Goal: Information Seeking & Learning: Compare options

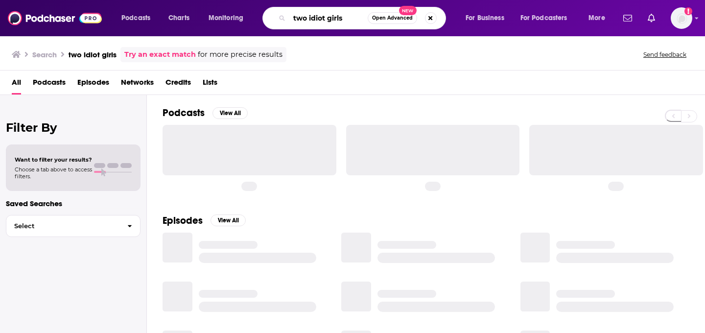
click at [337, 23] on input "two idiot girls" at bounding box center [328, 18] width 78 height 16
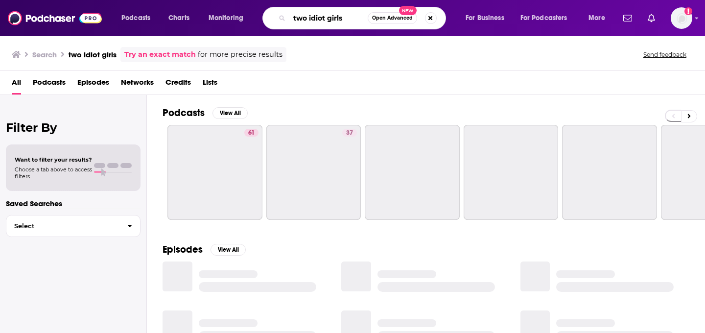
drag, startPoint x: 342, startPoint y: 21, endPoint x: 275, endPoint y: 21, distance: 67.1
click at [275, 21] on div "two idiot girls Open Advanced New" at bounding box center [355, 18] width 184 height 23
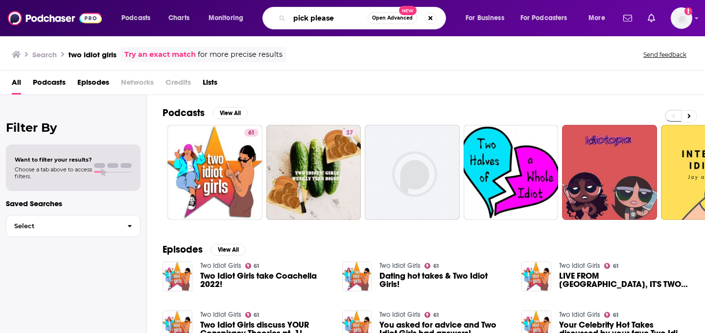
type input "pick please"
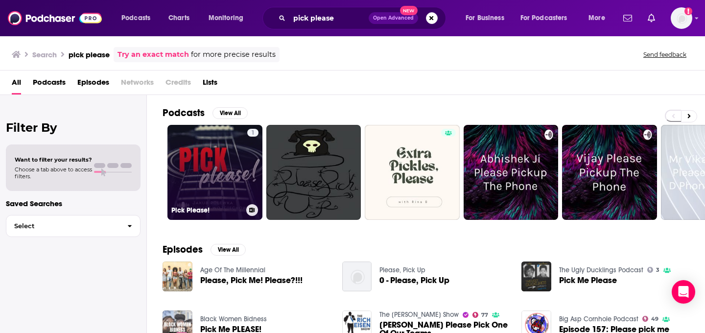
click at [180, 176] on link "1 Pick Please!" at bounding box center [214, 172] width 95 height 95
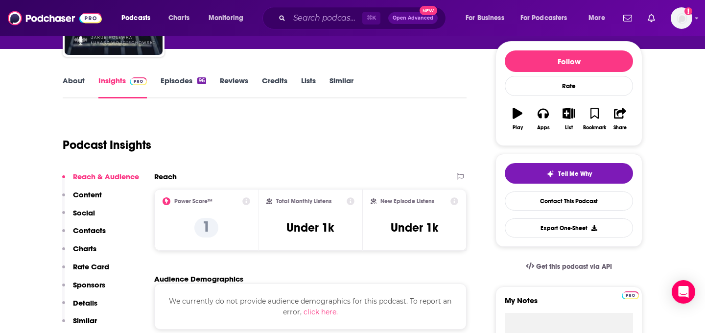
scroll to position [107, 0]
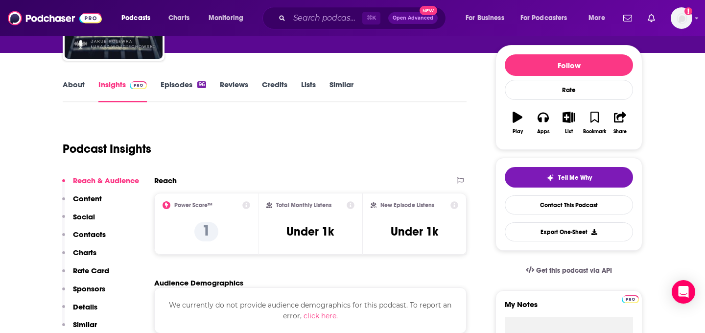
click at [175, 93] on link "Episodes 96" at bounding box center [184, 91] width 46 height 23
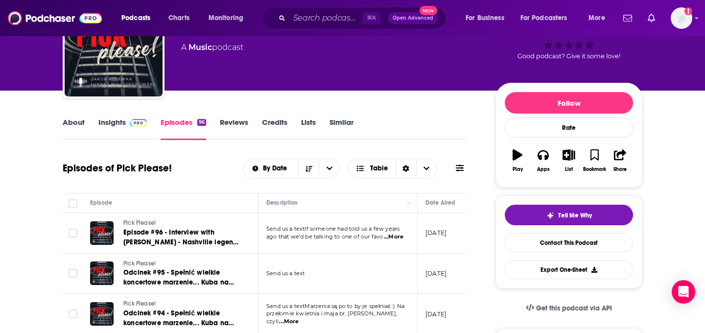
scroll to position [85, 0]
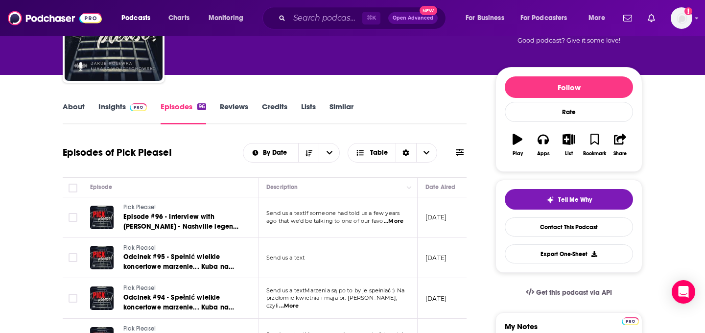
click at [394, 222] on span "...More" at bounding box center [394, 221] width 20 height 8
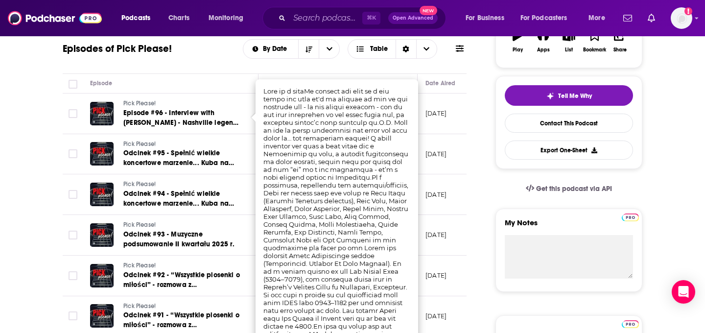
scroll to position [218, 0]
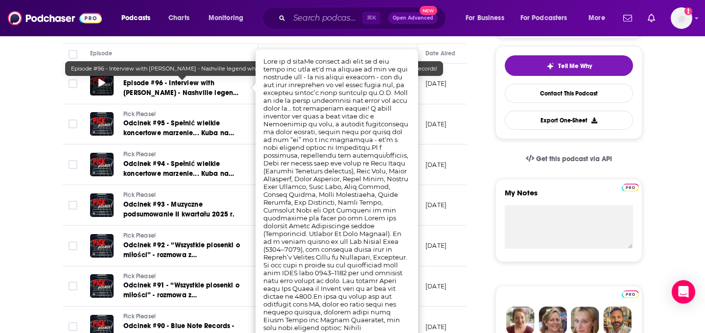
click at [102, 88] on span at bounding box center [101, 83] width 7 height 11
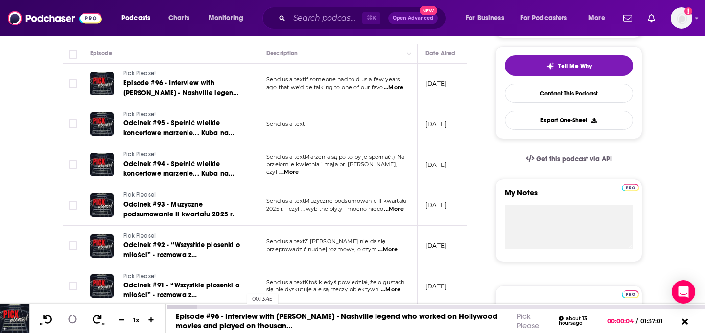
click at [242, 306] on div "00:13:45" at bounding box center [435, 307] width 539 height 4
click at [371, 306] on div "00:36:51" at bounding box center [435, 307] width 539 height 4
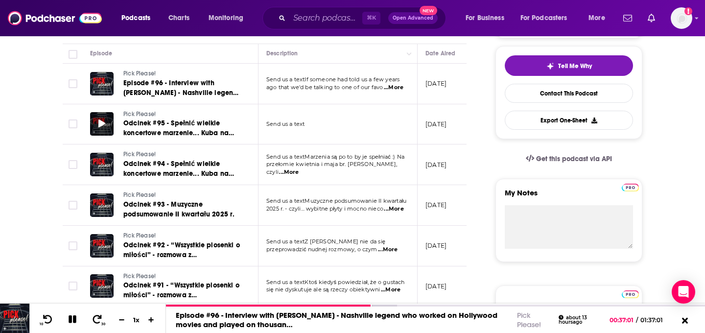
click at [103, 123] on icon at bounding box center [101, 123] width 7 height 8
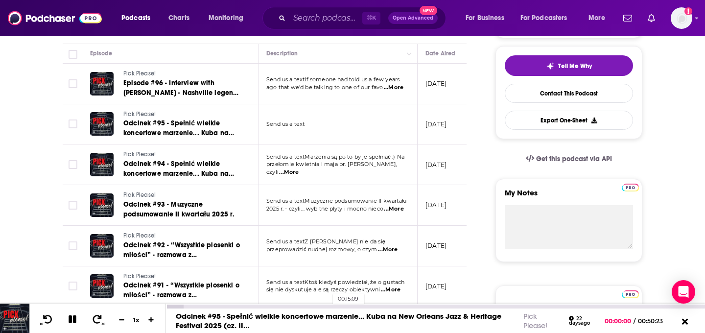
click at [328, 308] on div "00:15:09" at bounding box center [435, 307] width 539 height 4
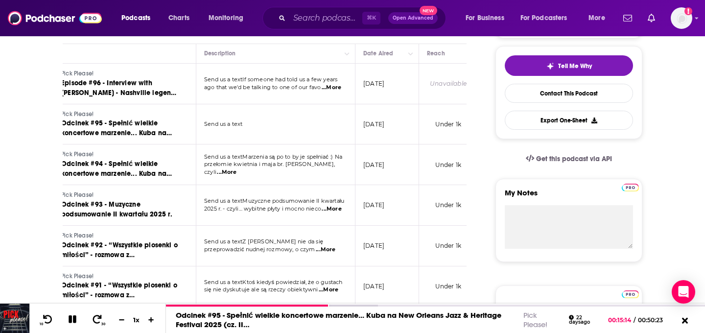
scroll to position [0, 0]
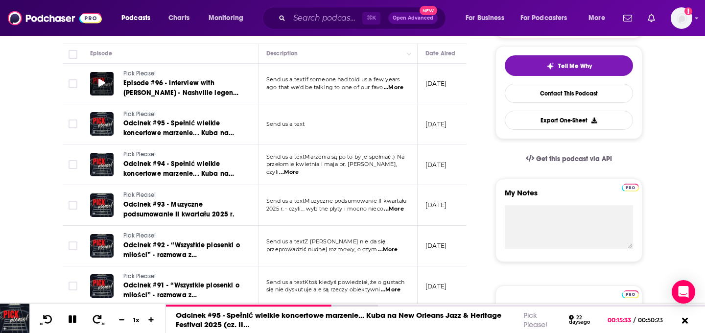
click at [101, 84] on icon at bounding box center [101, 83] width 7 height 8
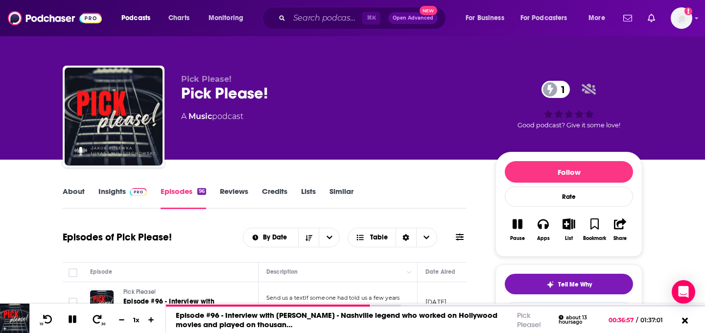
click at [79, 187] on link "About" at bounding box center [74, 198] width 22 height 23
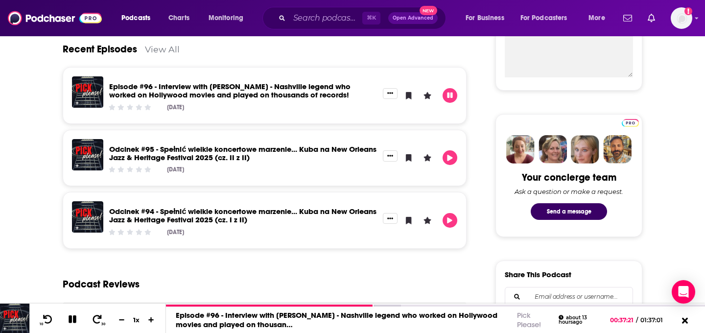
scroll to position [390, 0]
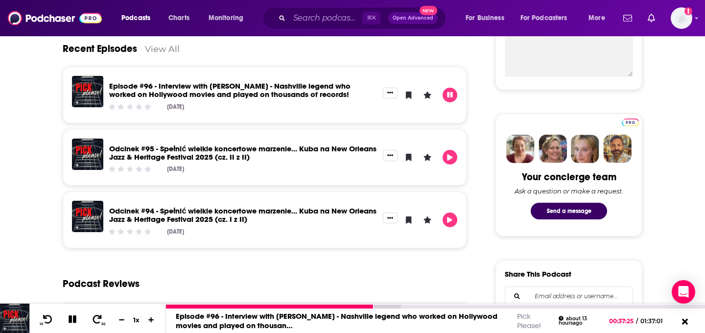
click at [234, 304] on div at bounding box center [435, 306] width 539 height 5
click at [202, 307] on div at bounding box center [270, 307] width 208 height 4
click at [183, 306] on div at bounding box center [184, 307] width 36 height 4
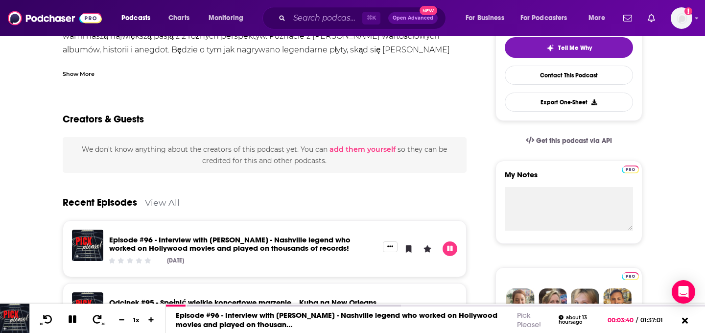
scroll to position [0, 0]
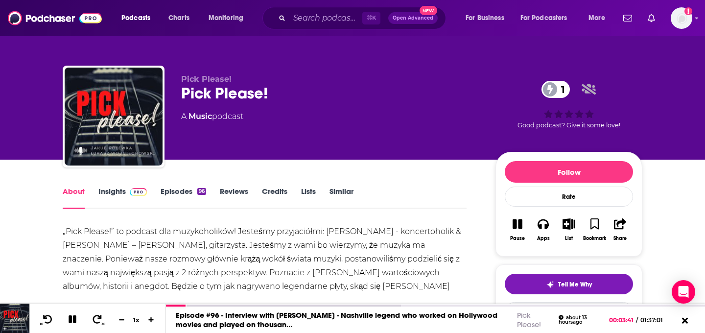
click at [193, 191] on link "Episodes 96" at bounding box center [184, 198] width 46 height 23
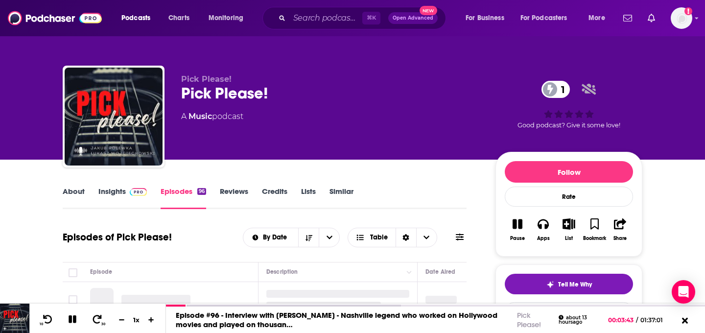
click at [130, 192] on img at bounding box center [138, 192] width 17 height 8
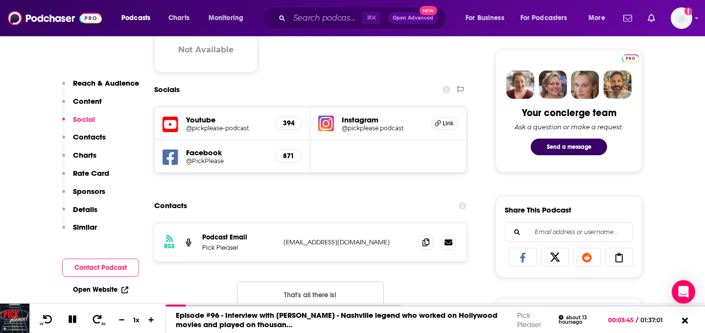
scroll to position [508, 0]
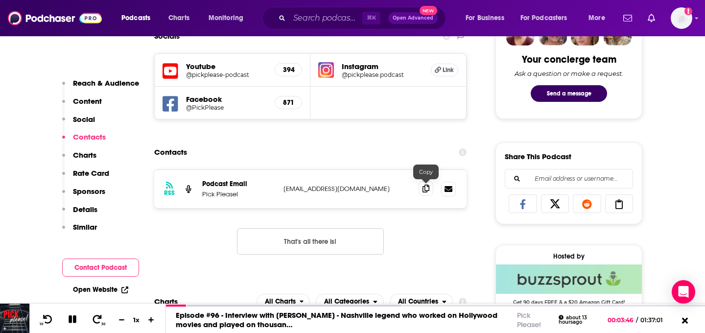
click at [428, 191] on icon at bounding box center [426, 189] width 7 height 8
click at [74, 320] on icon at bounding box center [73, 319] width 8 height 8
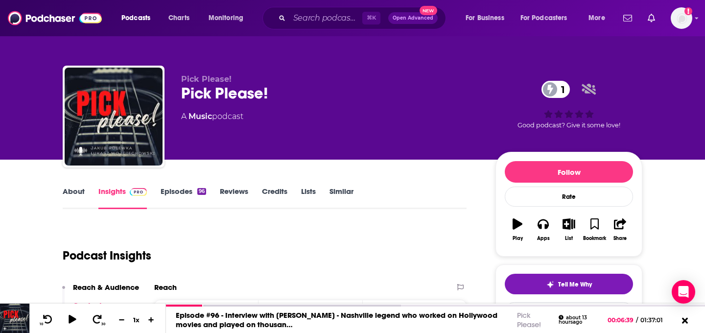
click at [341, 196] on link "Similar" at bounding box center [342, 198] width 24 height 23
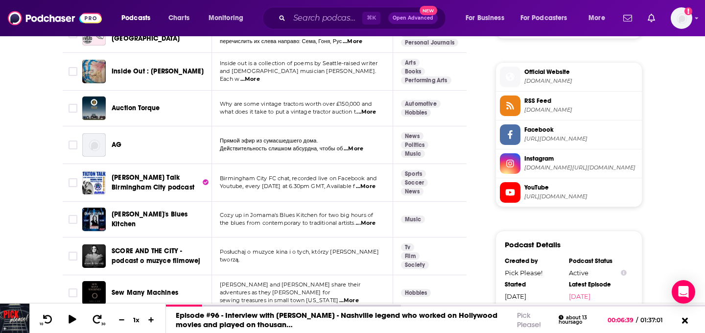
scroll to position [784, 0]
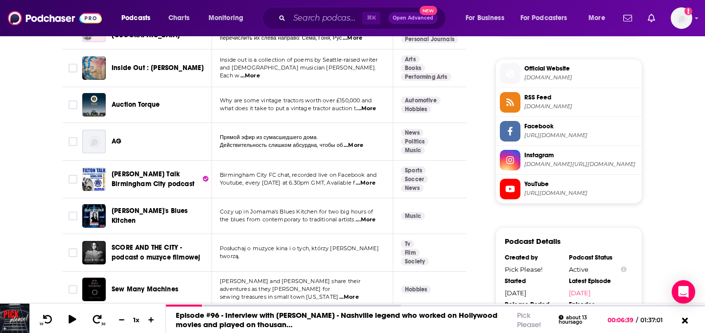
click at [369, 216] on span "...More" at bounding box center [366, 220] width 20 height 8
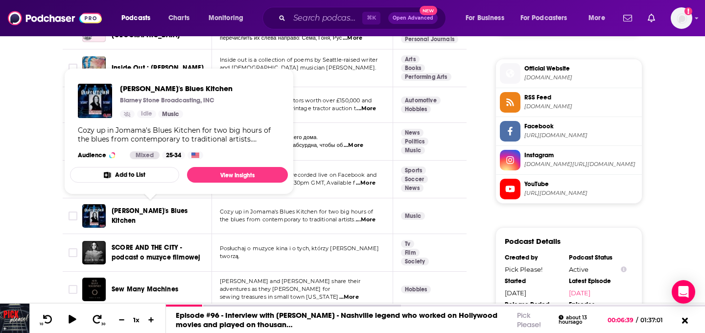
click at [171, 212] on span "[PERSON_NAME]'s Blues Kitchen" at bounding box center [150, 216] width 76 height 18
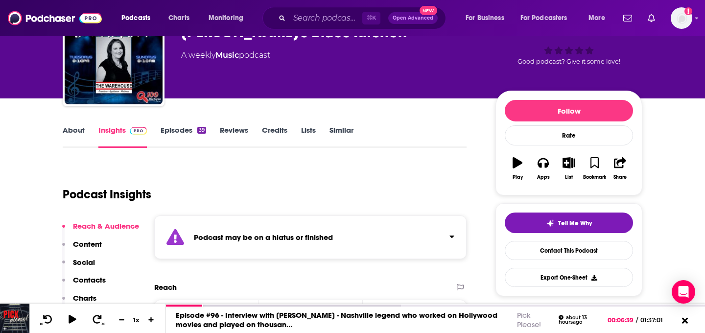
scroll to position [64, 0]
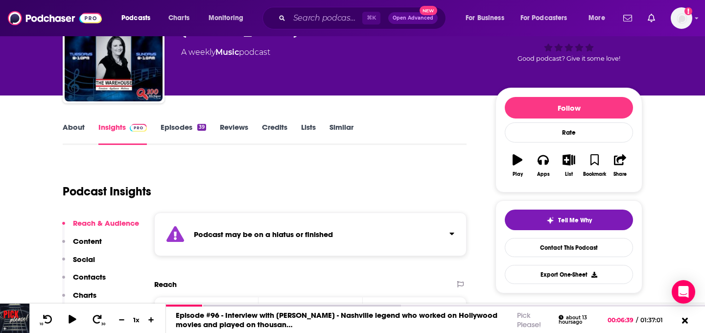
click at [342, 129] on link "Similar" at bounding box center [342, 133] width 24 height 23
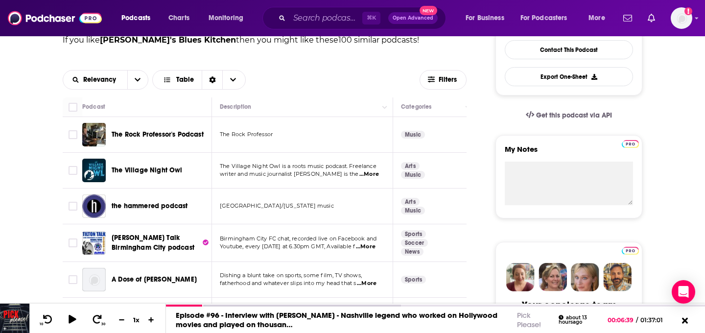
scroll to position [264, 0]
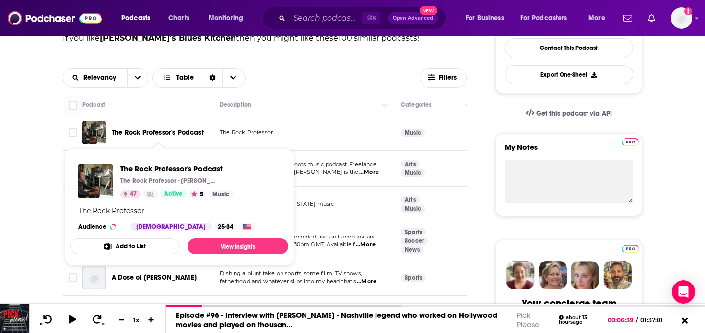
click at [126, 130] on span "The Rock Professor's Podcast" at bounding box center [158, 132] width 92 height 8
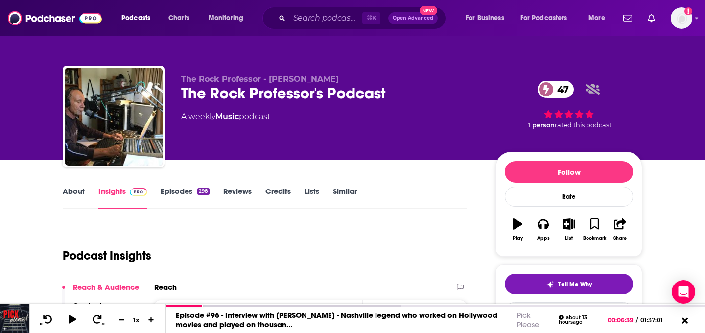
scroll to position [40, 0]
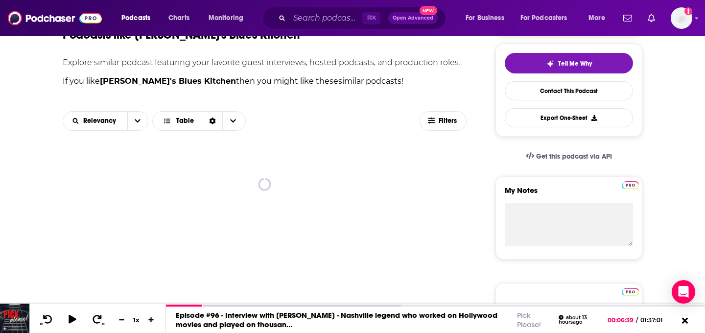
scroll to position [258, 0]
